Goal: Navigation & Orientation: Find specific page/section

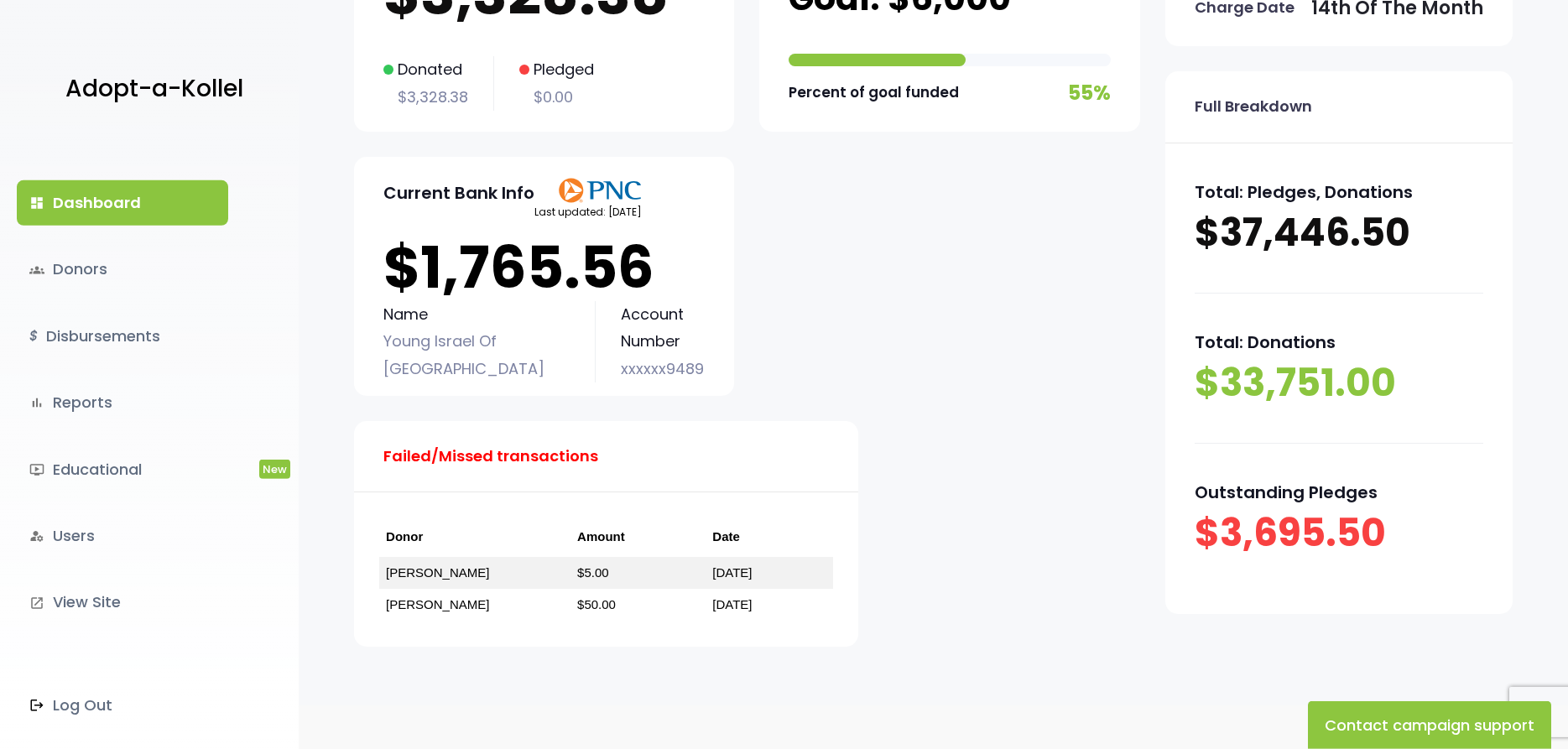
scroll to position [286, 0]
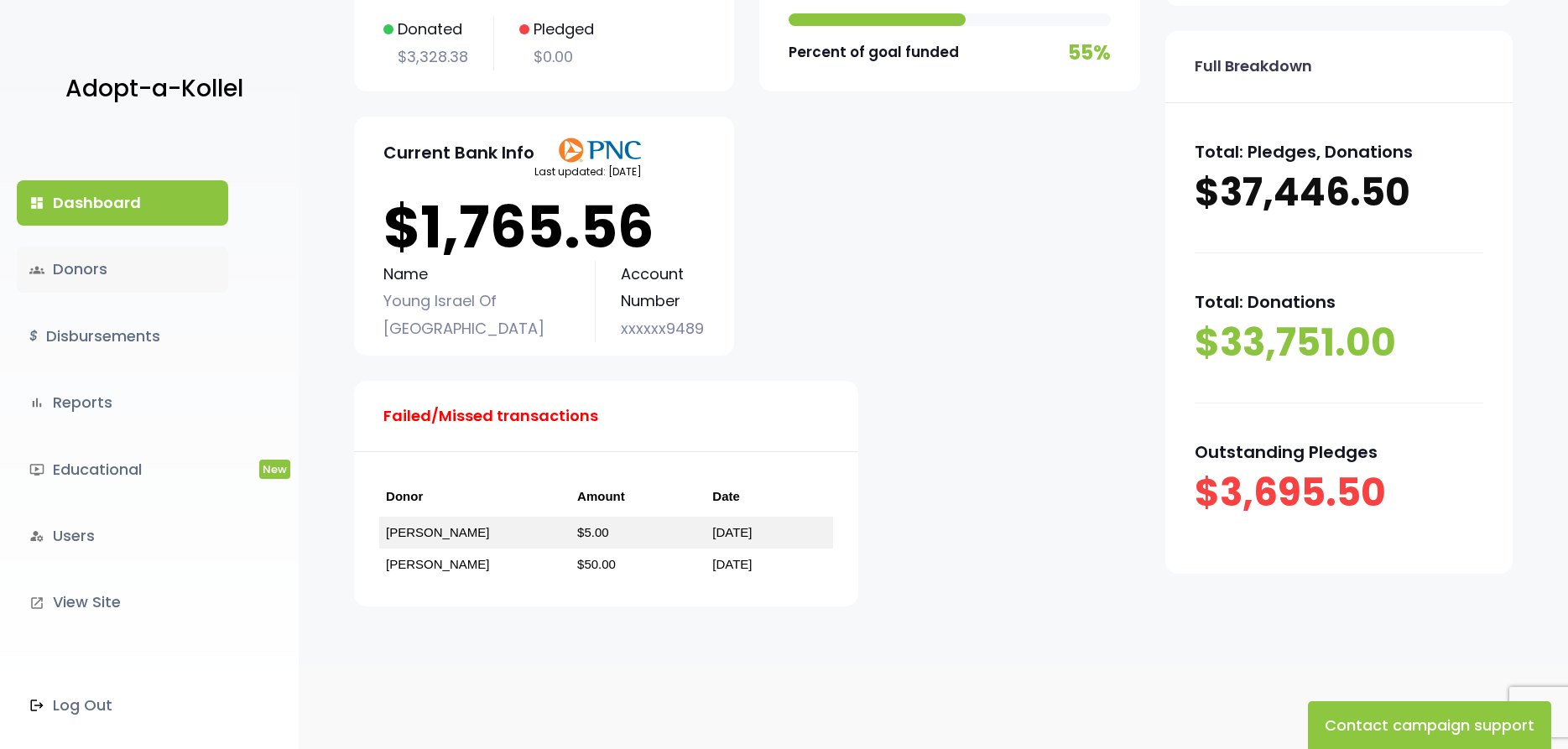
click at [55, 263] on link "groups Donors" at bounding box center [122, 269] width 212 height 45
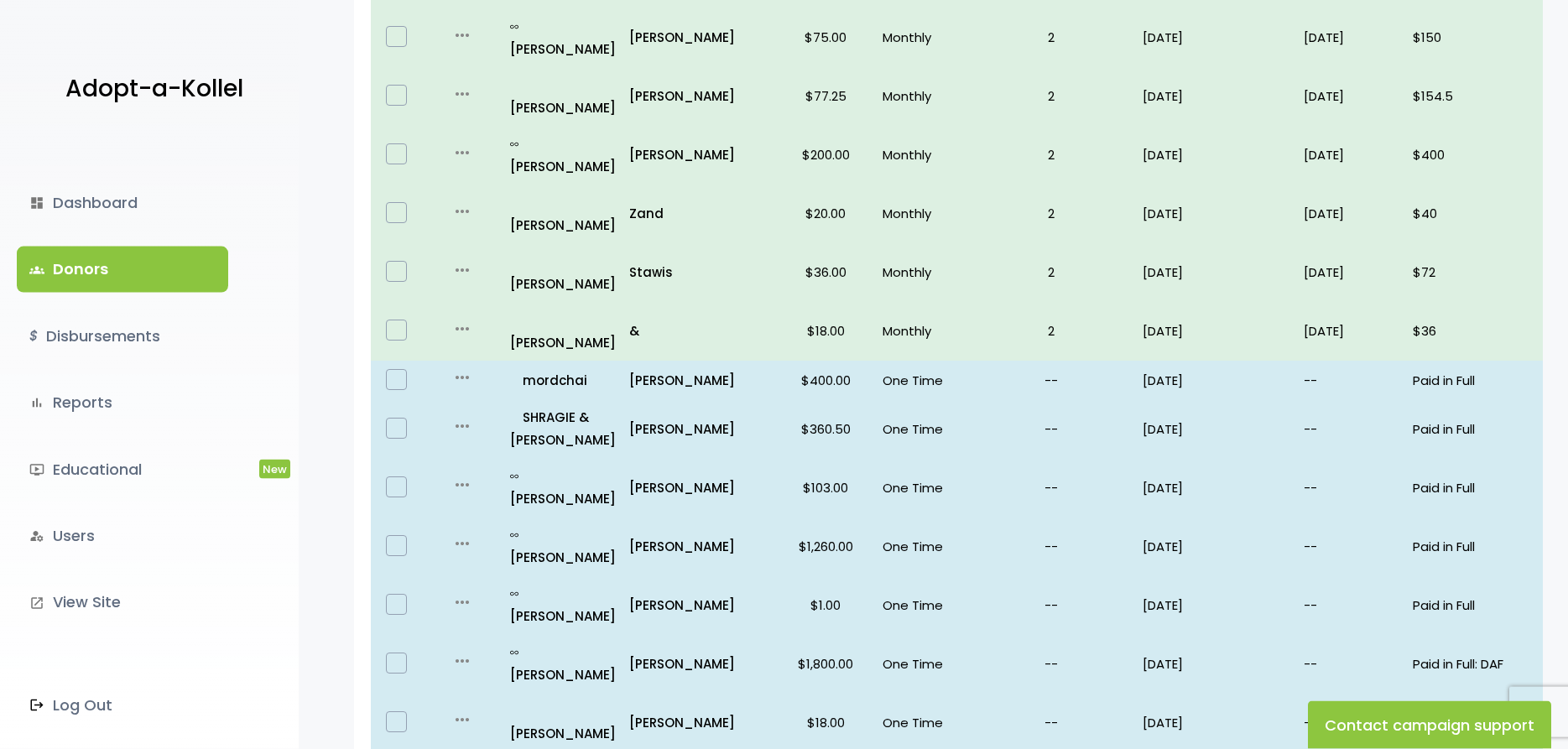
scroll to position [975, 0]
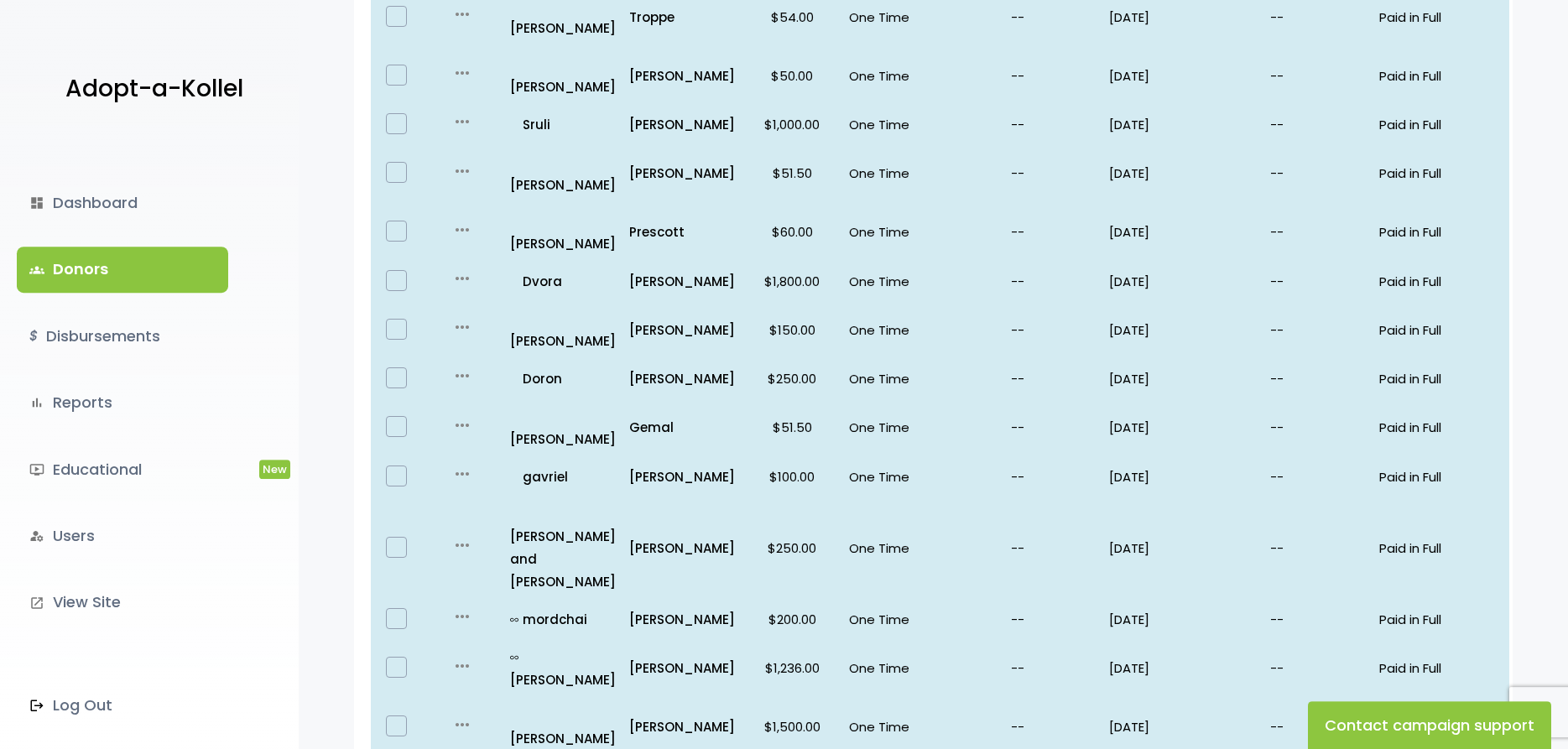
scroll to position [995, 0]
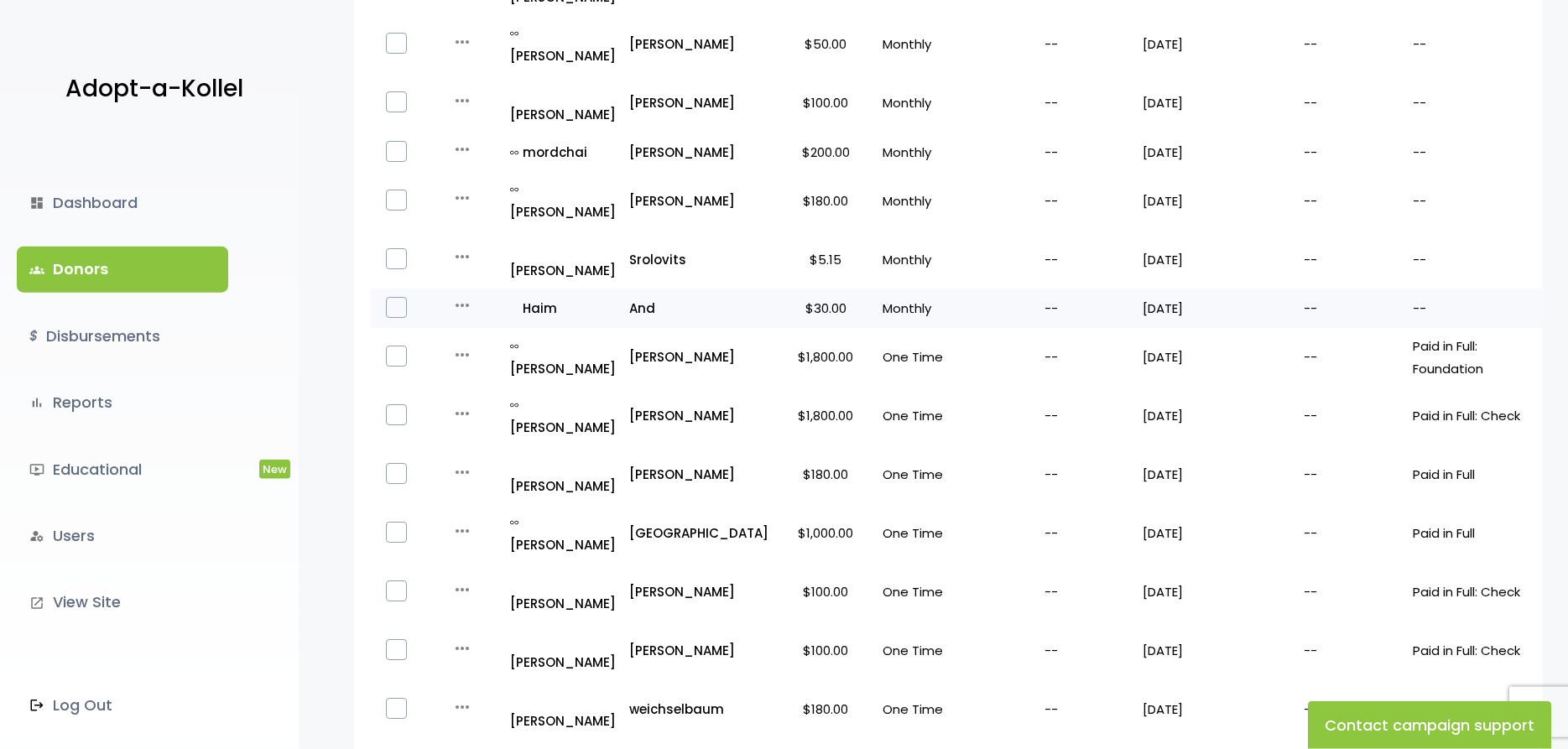
scroll to position [941, 0]
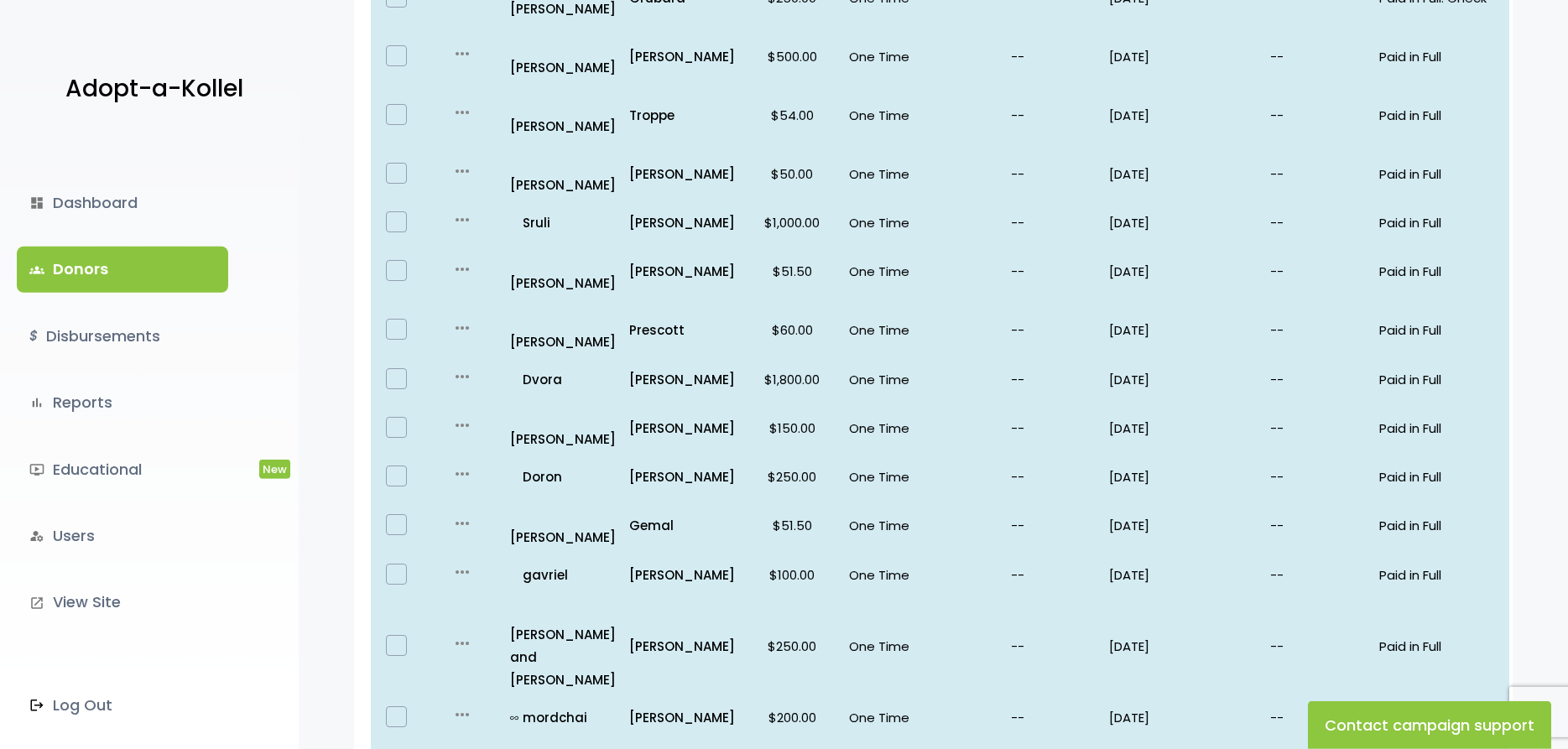
scroll to position [995, 0]
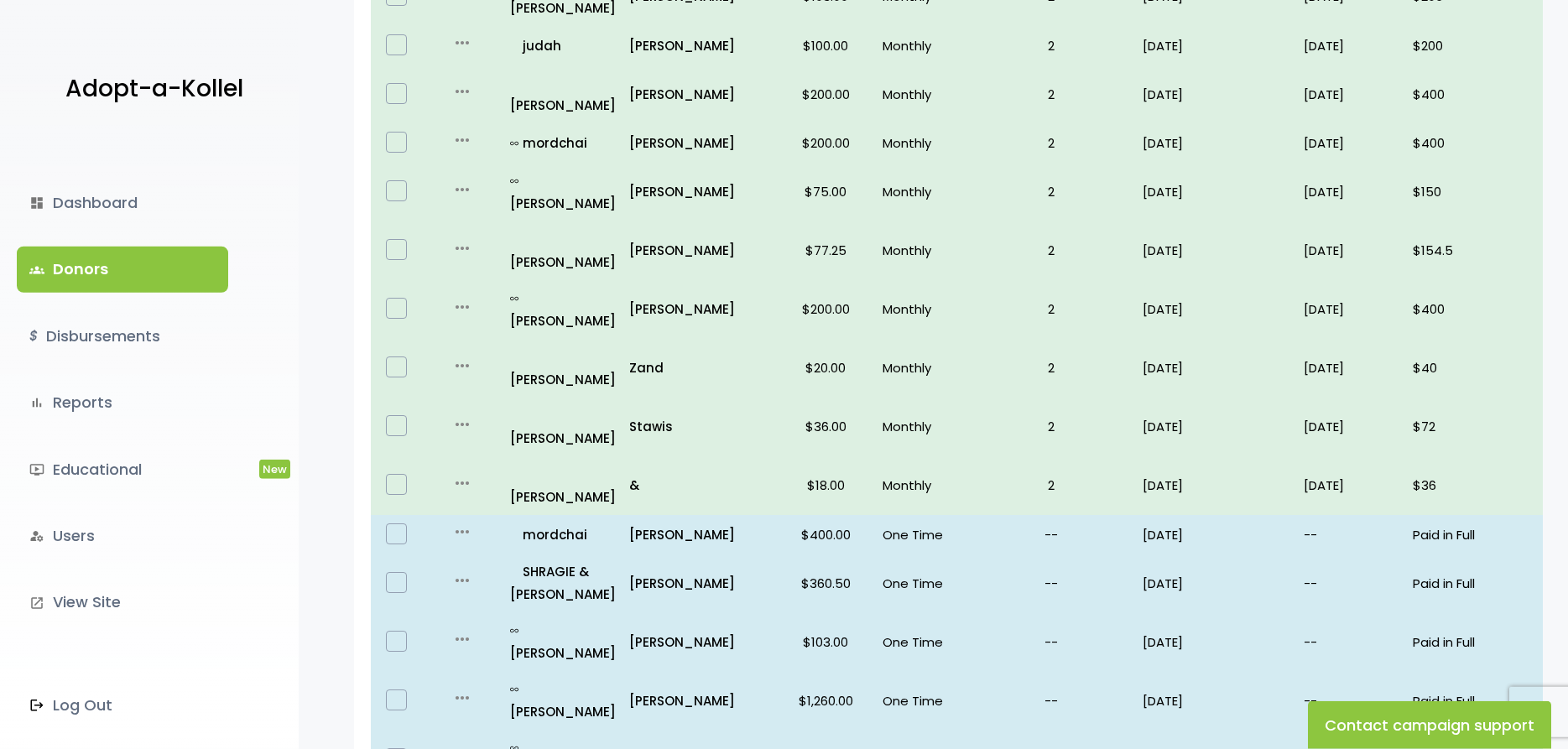
scroll to position [855, 0]
